Goal: Use online tool/utility: Utilize a website feature to perform a specific function

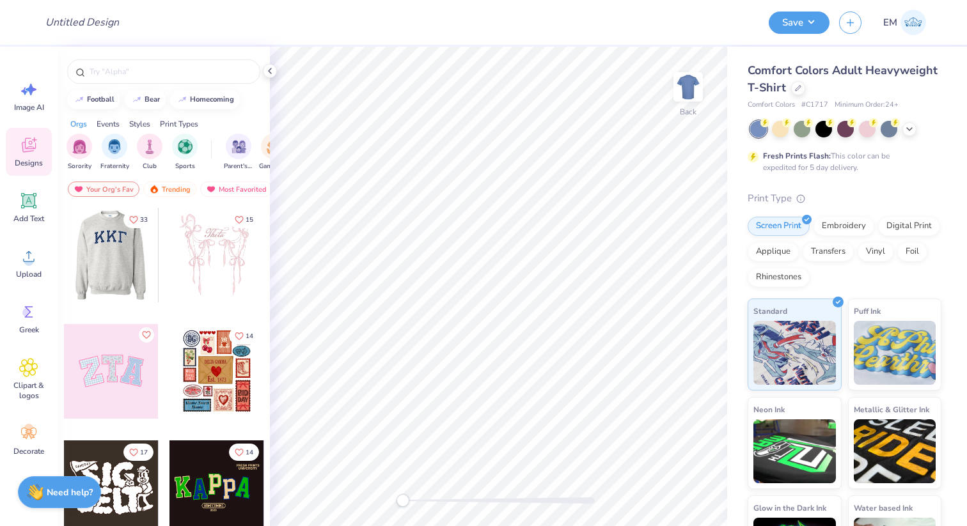
click at [111, 253] on div at bounding box center [110, 255] width 95 height 95
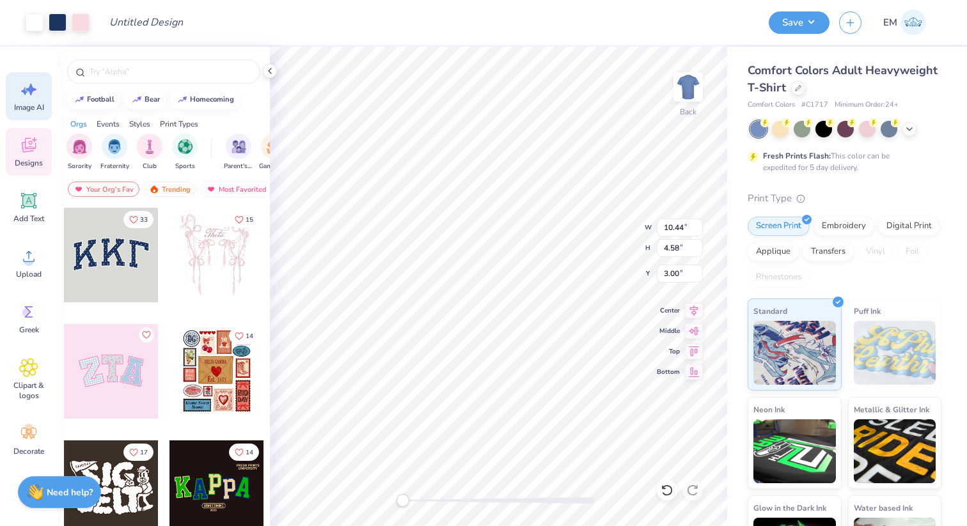
click at [34, 105] on span "Image AI" at bounding box center [29, 107] width 30 height 10
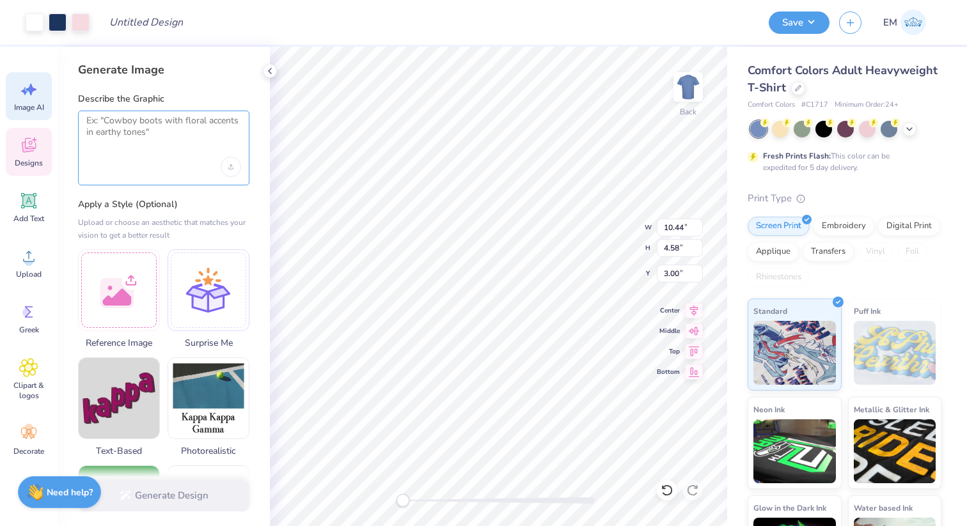
click at [129, 146] on textarea at bounding box center [163, 131] width 155 height 32
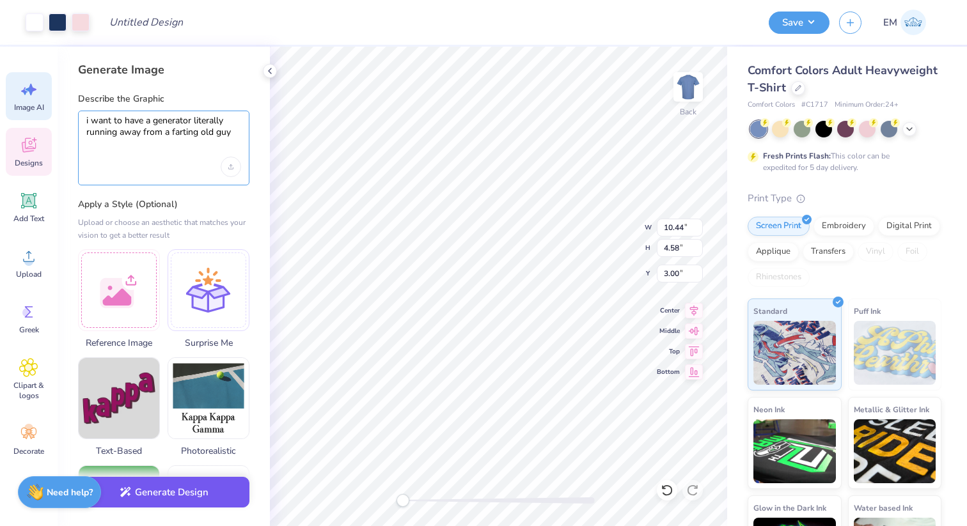
type textarea "i want to have a generator literally running away from a farting old guy"
click at [124, 496] on icon "button" at bounding box center [126, 493] width 12 height 12
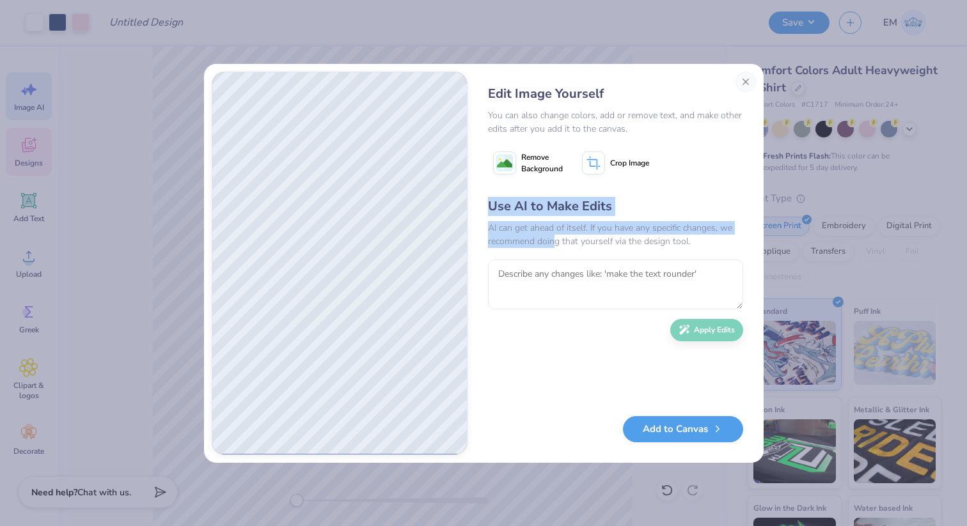
drag, startPoint x: 553, startPoint y: 237, endPoint x: 643, endPoint y: 181, distance: 106.9
click at [640, 183] on div "Edit Image Yourself You can also change colors, add or remove text, and make ot…" at bounding box center [615, 264] width 281 height 384
click at [746, 84] on button "Close" at bounding box center [746, 82] width 20 height 20
